Goal: Task Accomplishment & Management: Use online tool/utility

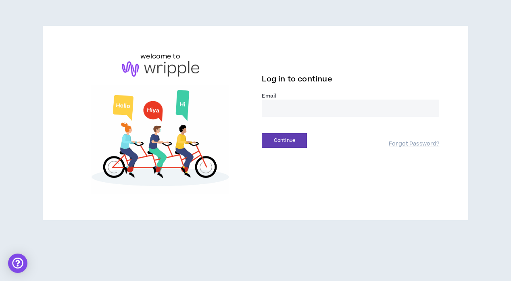
click at [272, 185] on div "welcome to Log in to continue Email * Continue Forgot Password?" at bounding box center [255, 123] width 381 height 143
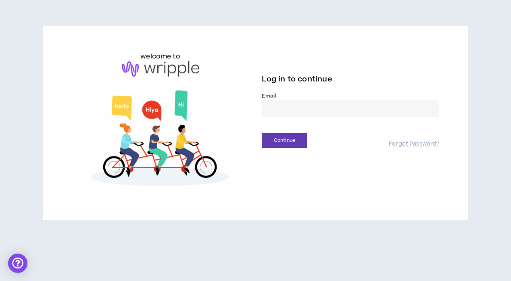
click at [288, 106] on input "email" at bounding box center [350, 108] width 177 height 17
type input "**********"
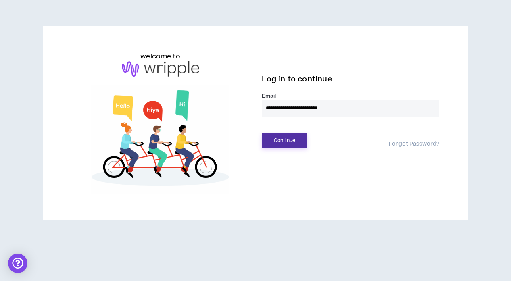
click at [301, 141] on button "Continue" at bounding box center [284, 140] width 45 height 15
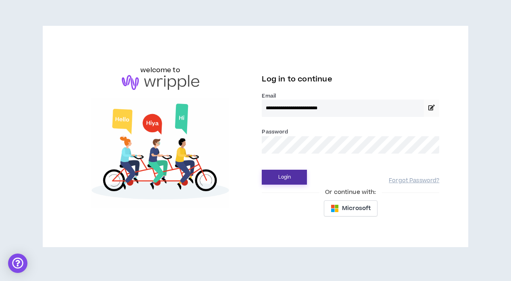
click at [292, 181] on button "Login" at bounding box center [284, 177] width 45 height 15
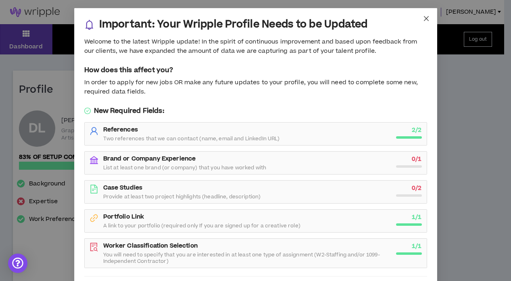
click at [424, 17] on icon "close" at bounding box center [425, 18] width 5 height 5
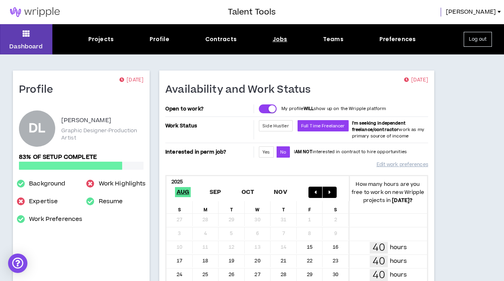
click at [284, 37] on div "Jobs" at bounding box center [280, 39] width 15 height 8
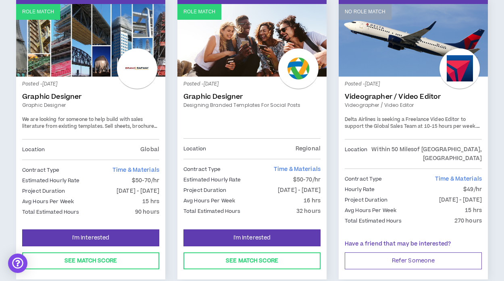
scroll to position [806, 0]
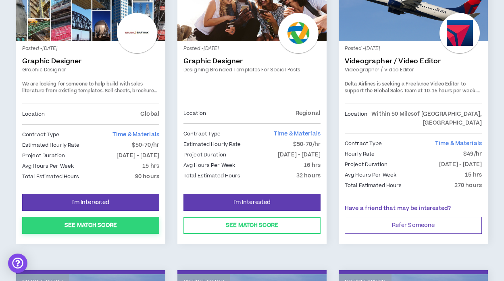
click at [92, 217] on button "See Match Score" at bounding box center [90, 225] width 137 height 17
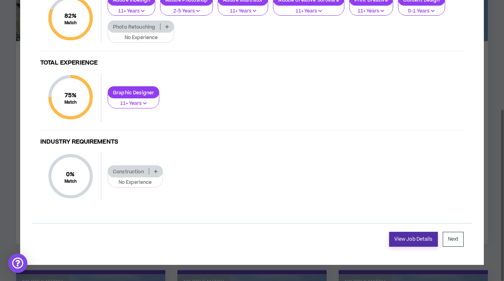
click at [404, 242] on link "View Job Details" at bounding box center [413, 239] width 49 height 15
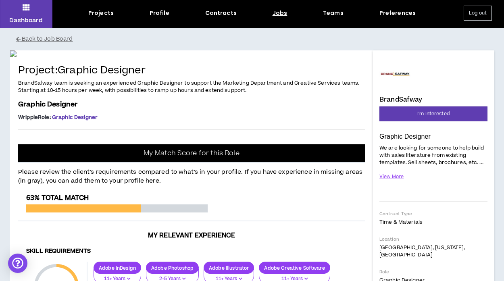
scroll to position [40, 0]
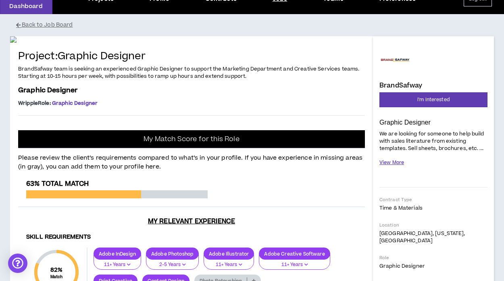
click at [398, 165] on button "View More" at bounding box center [391, 163] width 25 height 14
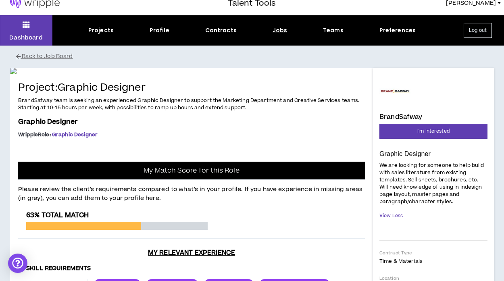
scroll to position [0, 0]
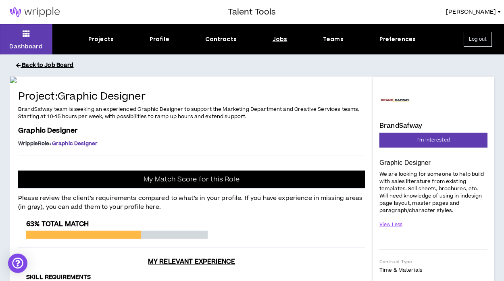
click at [56, 63] on button "Back to Job Board" at bounding box center [258, 65] width 484 height 14
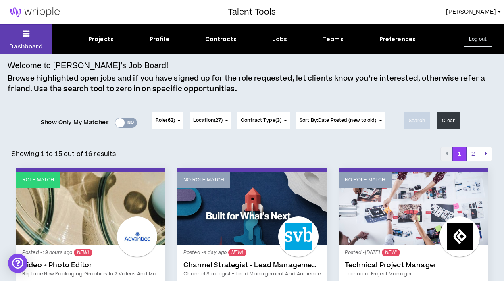
click at [475, 41] on button "Log out" at bounding box center [478, 39] width 28 height 15
